Goal: Information Seeking & Learning: Find specific page/section

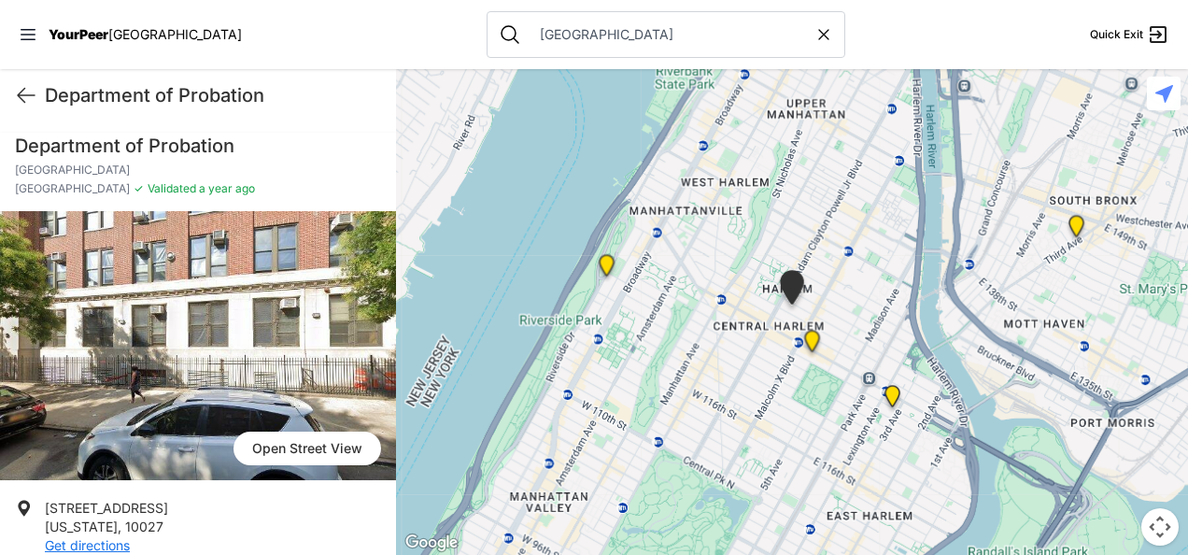
scroll to position [499, 0]
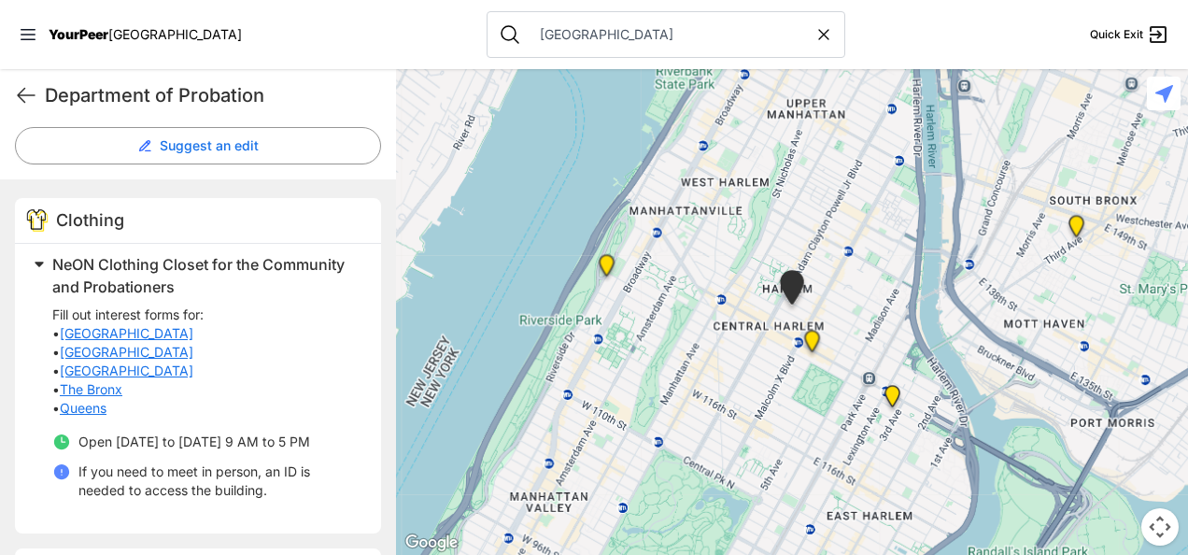
click at [117, 385] on link "The Bronx" at bounding box center [91, 389] width 63 height 19
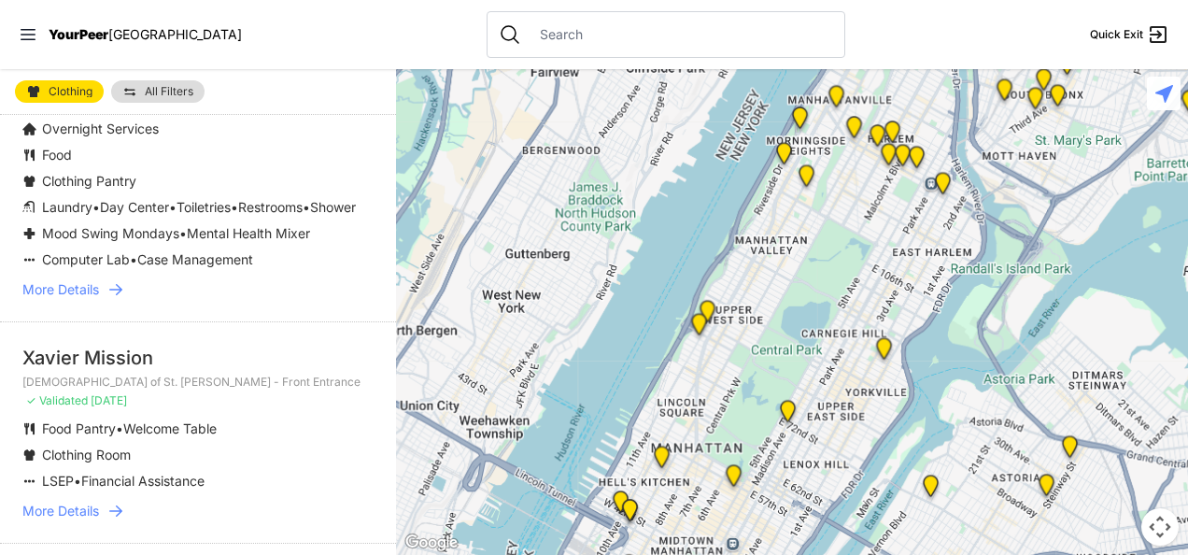
scroll to position [4163, 0]
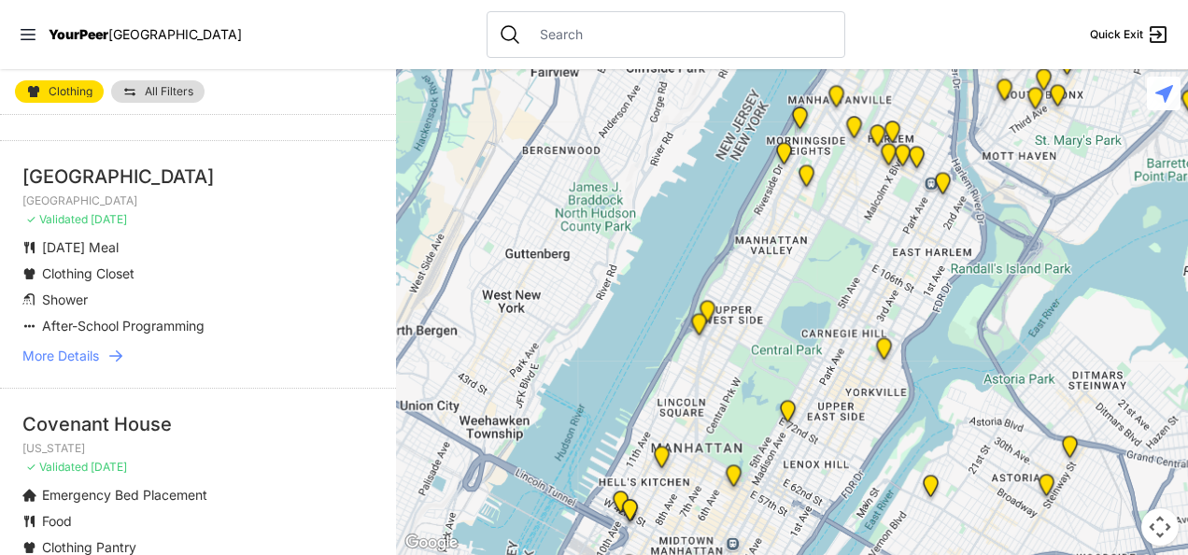
scroll to position [2032, 0]
click at [73, 364] on span "More Details" at bounding box center [60, 354] width 77 height 19
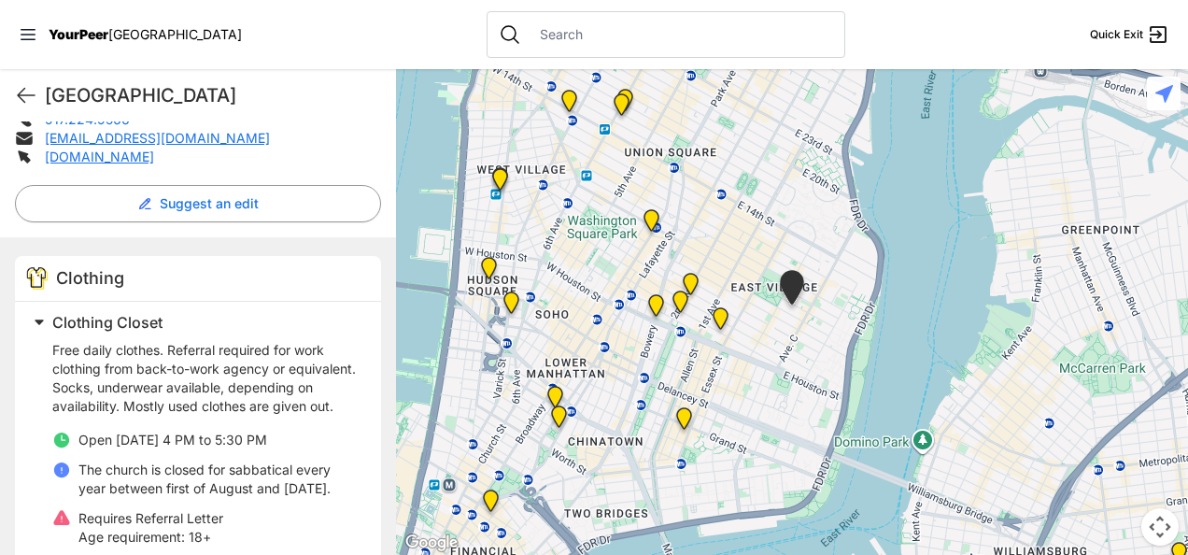
scroll to position [452, 0]
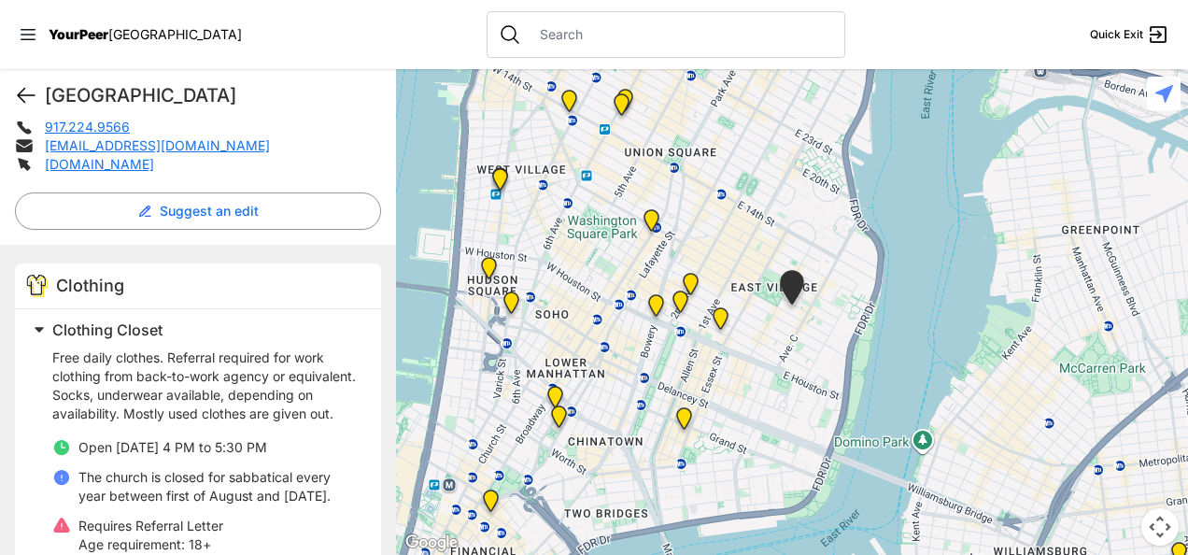
click at [25, 88] on icon at bounding box center [26, 95] width 22 height 22
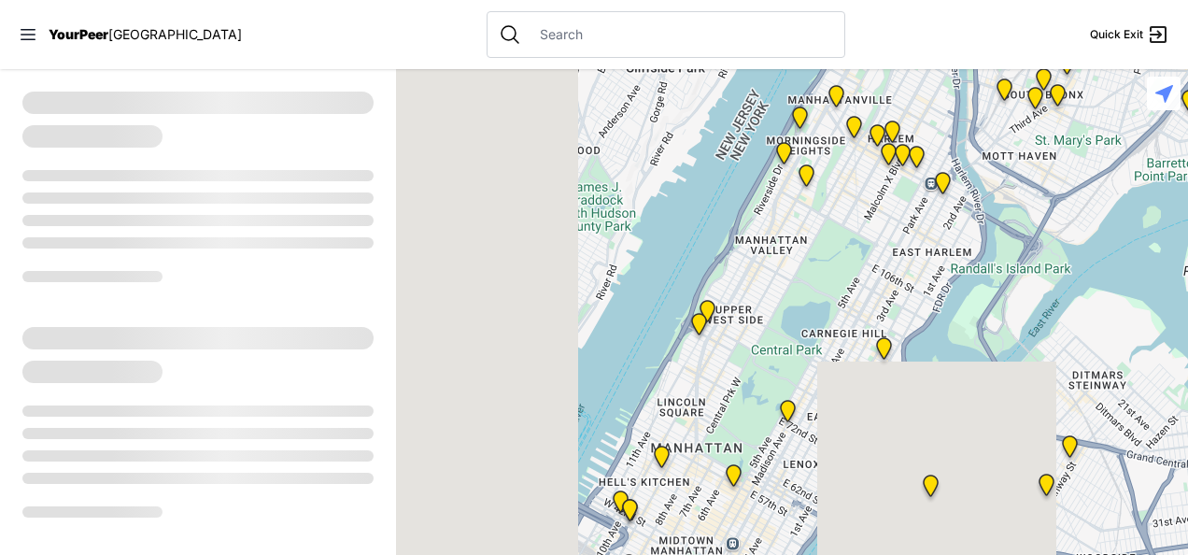
select select "recentlyUpdated"
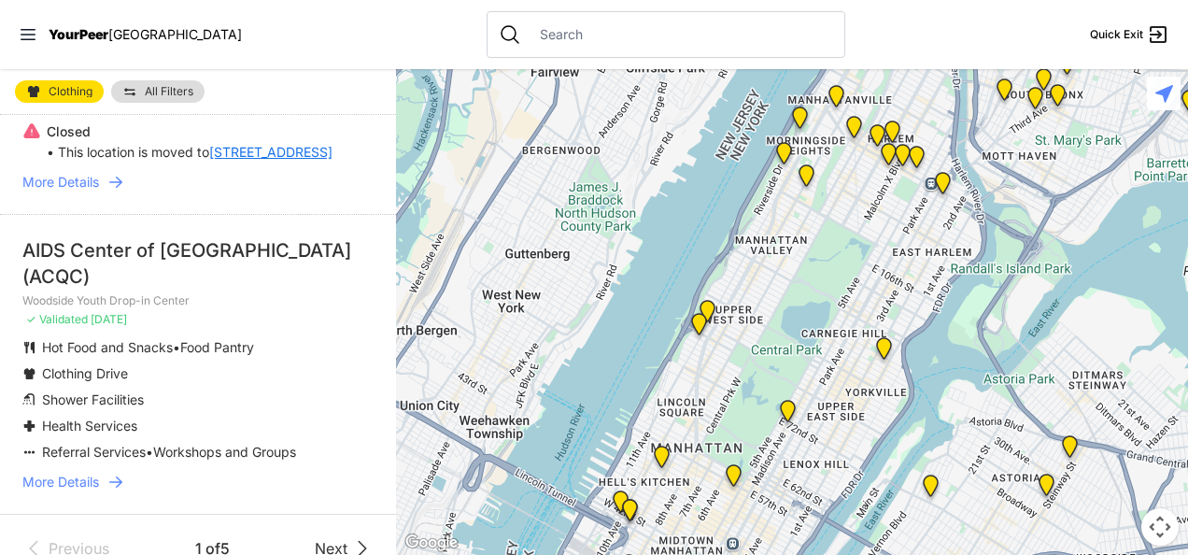
scroll to position [4705, 0]
click at [351, 539] on icon at bounding box center [362, 550] width 22 height 22
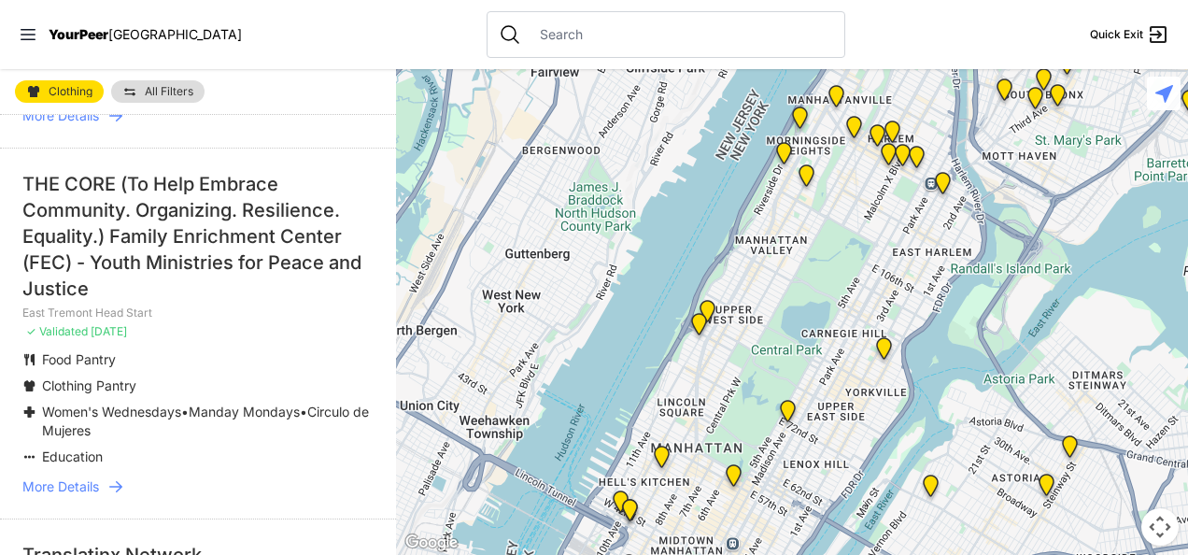
scroll to position [938, 0]
click at [67, 478] on span "More Details" at bounding box center [60, 487] width 77 height 19
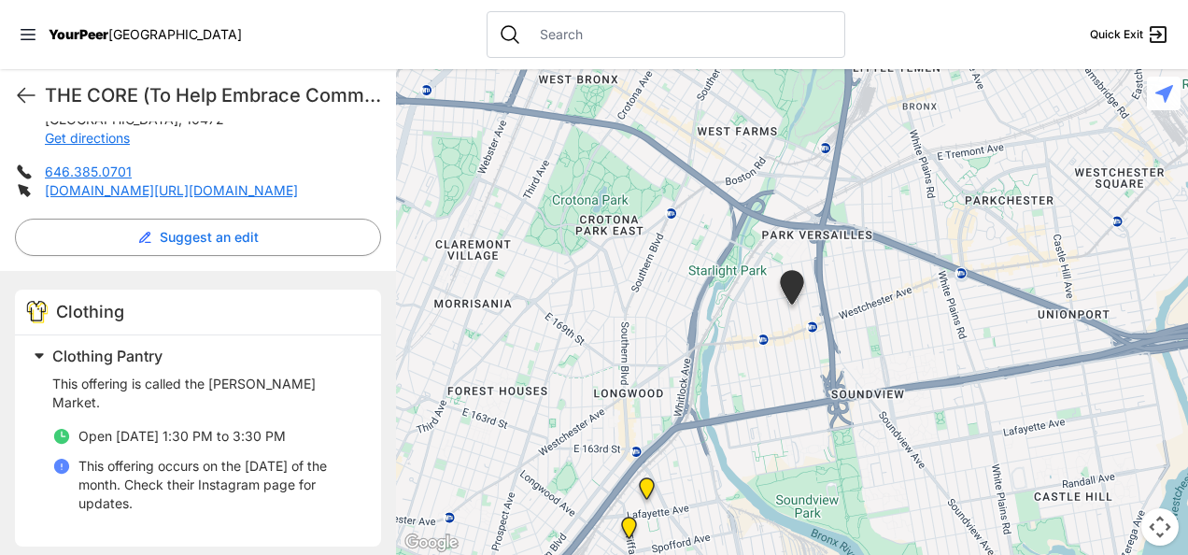
scroll to position [513, 0]
click at [122, 359] on span "Clothing Pantry" at bounding box center [107, 354] width 110 height 19
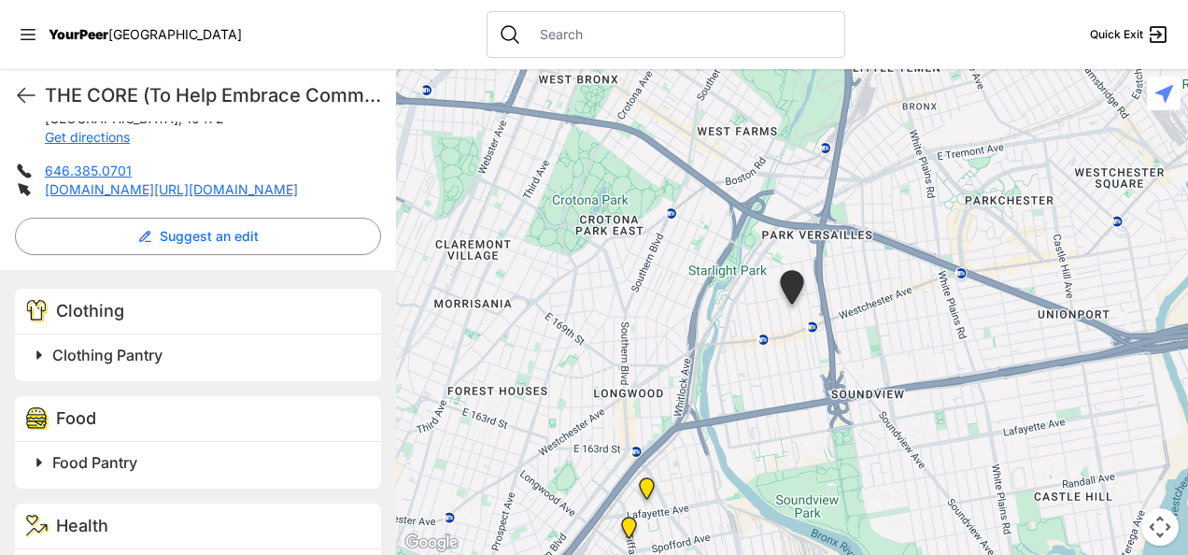
click at [122, 359] on span "Clothing Pantry" at bounding box center [107, 354] width 110 height 19
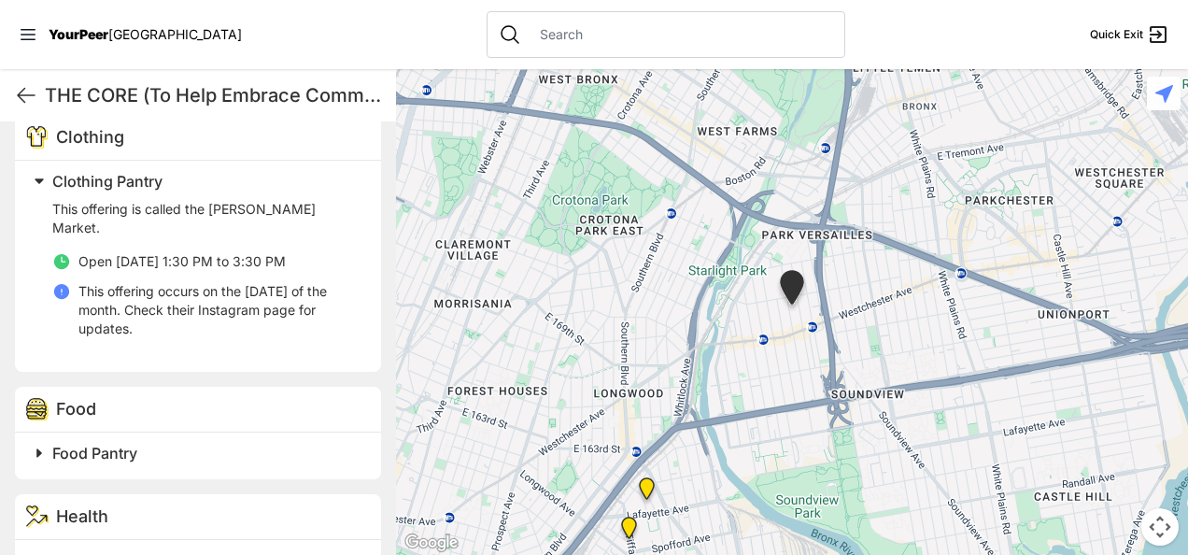
scroll to position [846, 0]
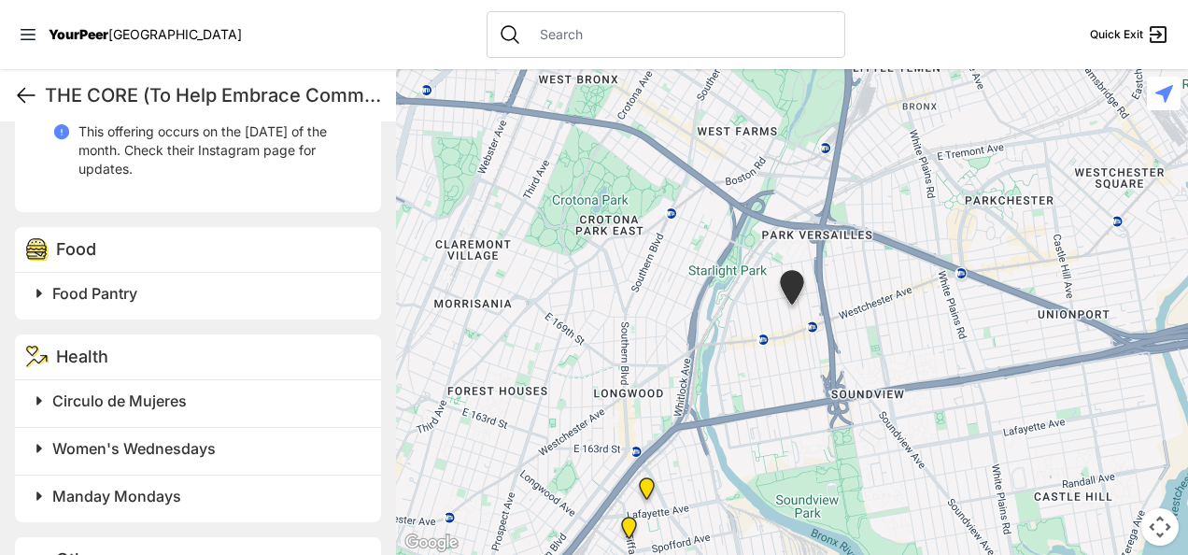
click at [28, 97] on icon at bounding box center [26, 95] width 22 height 22
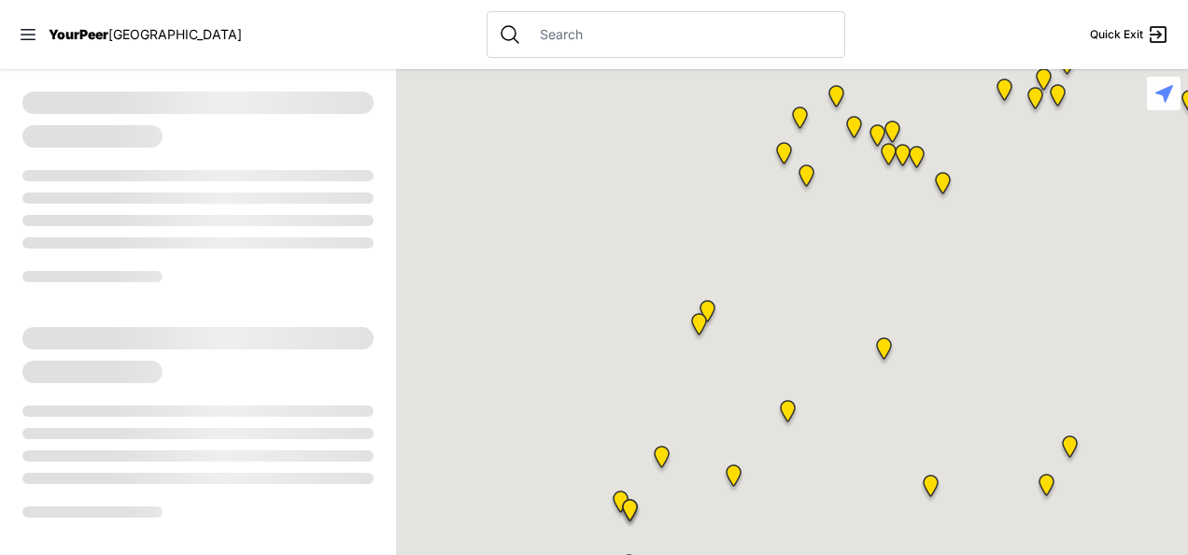
select select "recentlyUpdated"
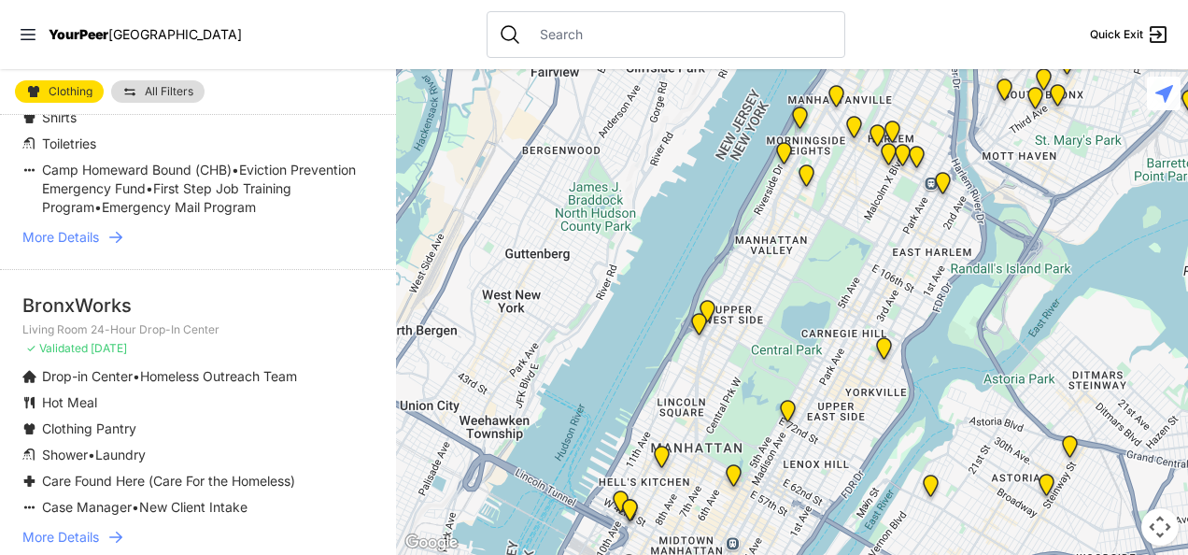
scroll to position [2059, 0]
click at [193, 392] on li "Hot Meal" at bounding box center [197, 401] width 351 height 19
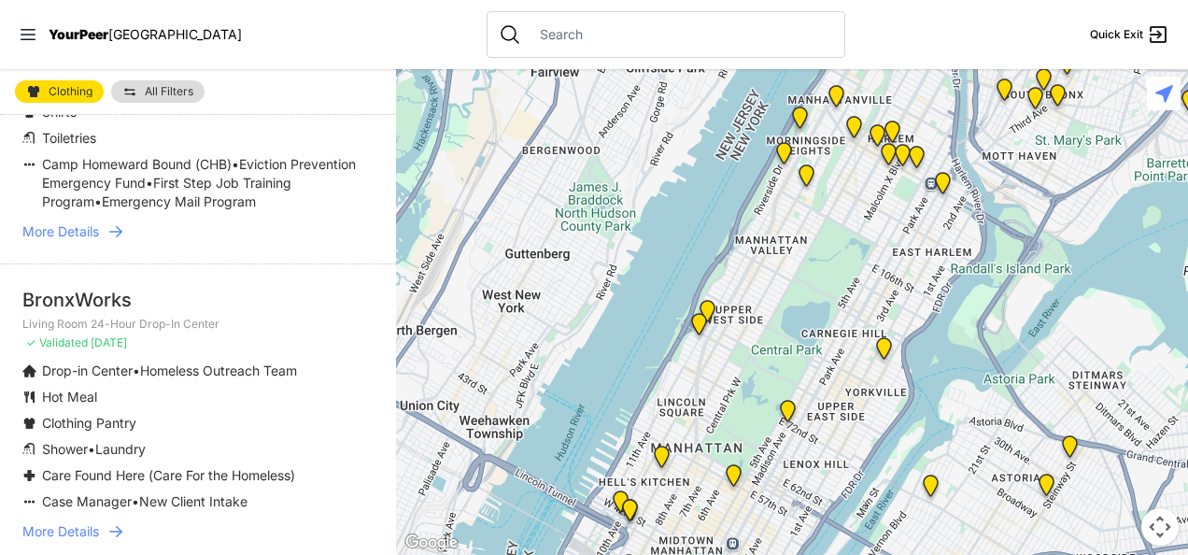
scroll to position [2064, 0]
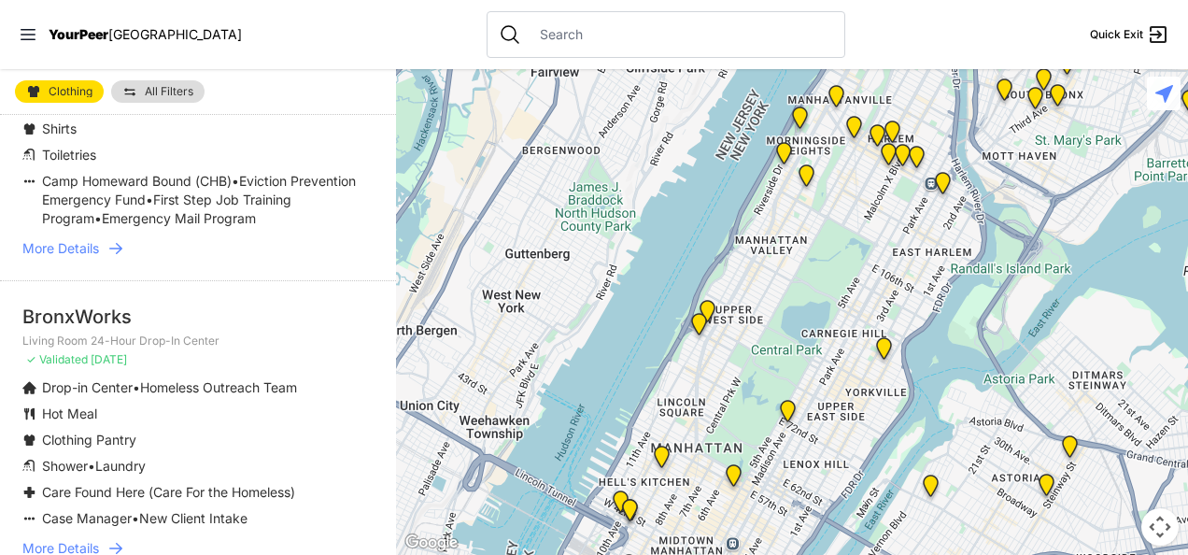
click at [155, 303] on div "BronxWorks" at bounding box center [197, 316] width 351 height 26
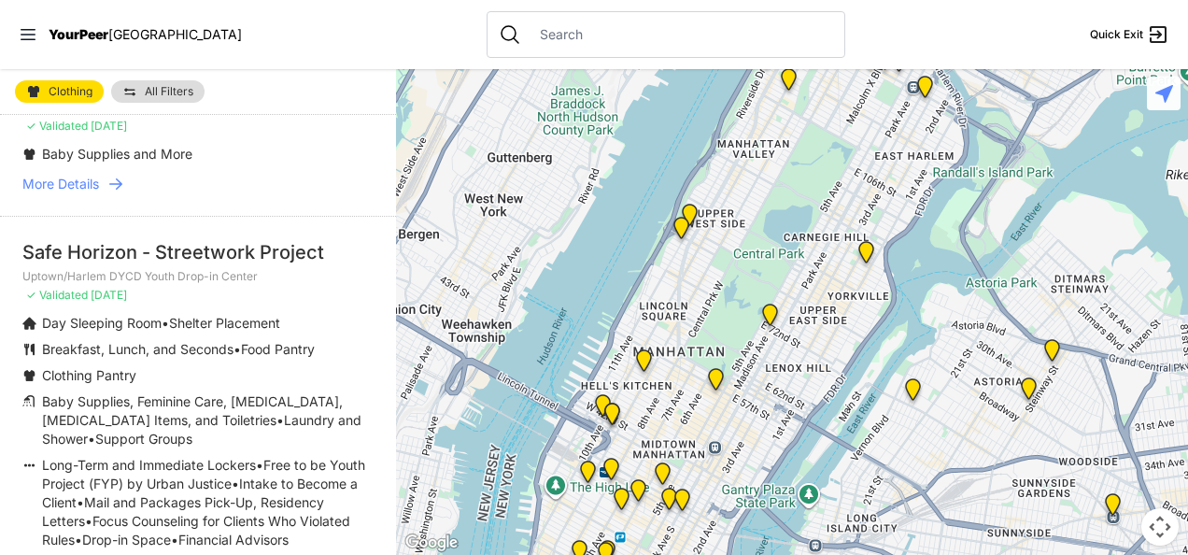
scroll to position [2797, 0]
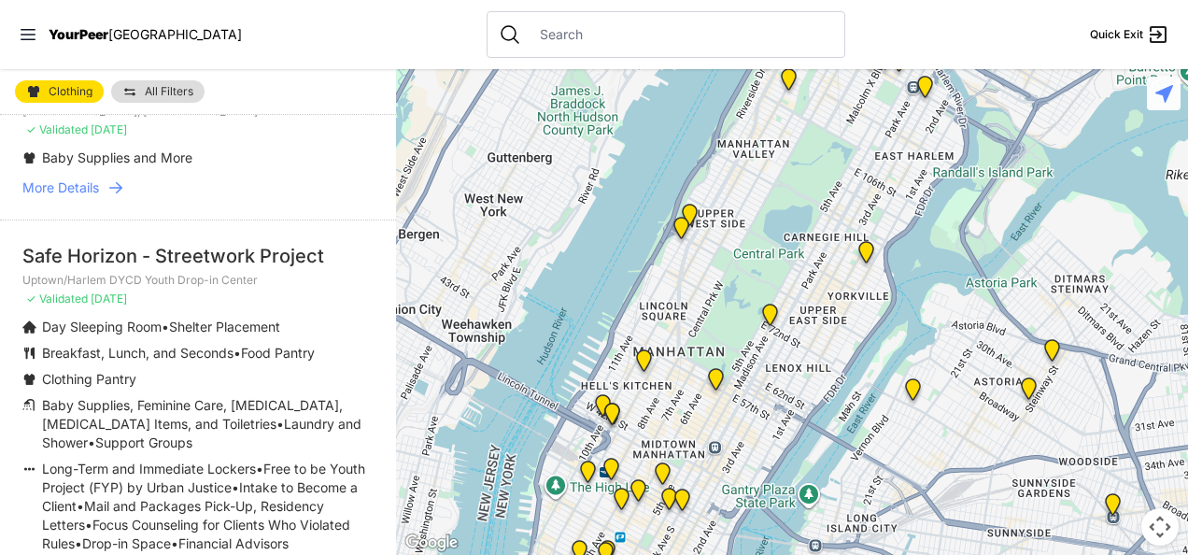
click at [287, 243] on div "Safe Horizon - Streetwork Project" at bounding box center [197, 256] width 351 height 26
click at [295, 243] on div "Safe Horizon - Streetwork Project" at bounding box center [197, 256] width 351 height 26
click at [286, 243] on div "Safe Horizon - Streetwork Project" at bounding box center [197, 256] width 351 height 26
click at [106, 243] on div "Safe Horizon - Streetwork Project" at bounding box center [197, 256] width 351 height 26
click at [129, 243] on div "Safe Horizon - Streetwork Project" at bounding box center [197, 256] width 351 height 26
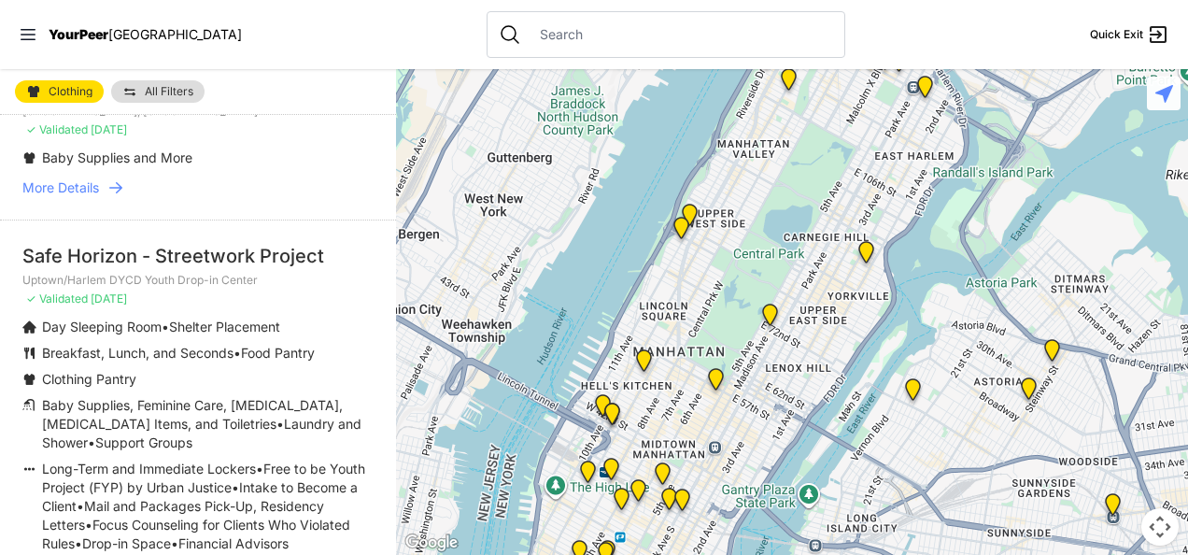
click at [108, 243] on div "Safe Horizon - Streetwork Project" at bounding box center [197, 256] width 351 height 26
click at [63, 243] on div "Safe Horizon - Streetwork Project" at bounding box center [197, 256] width 351 height 26
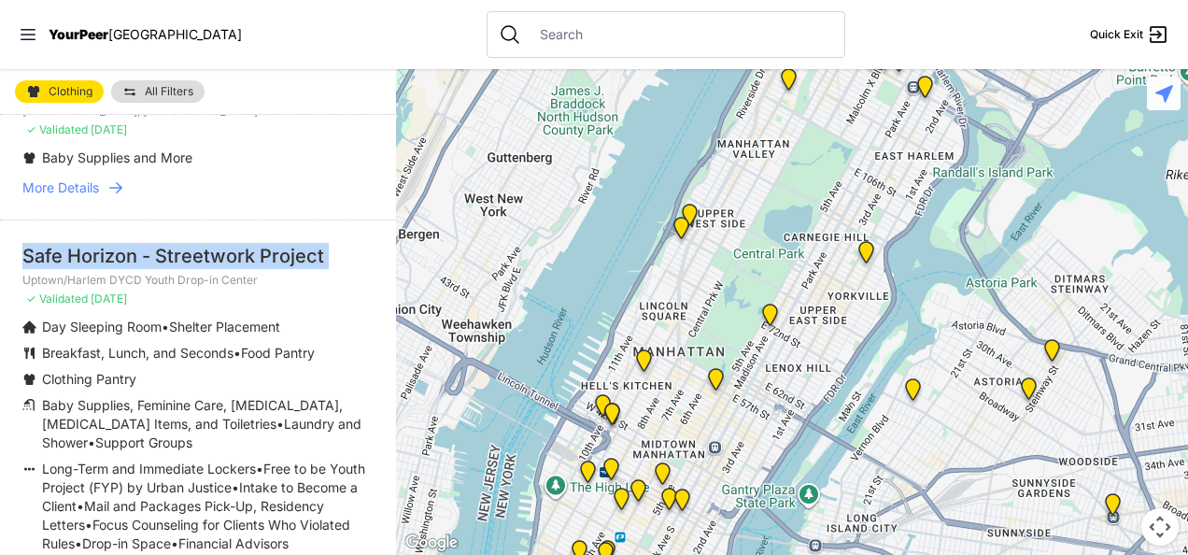
click at [63, 243] on div "Safe Horizon - Streetwork Project" at bounding box center [197, 256] width 351 height 26
copy div "Safe Horizon - Streetwork Project"
